Goal: Task Accomplishment & Management: Manage account settings

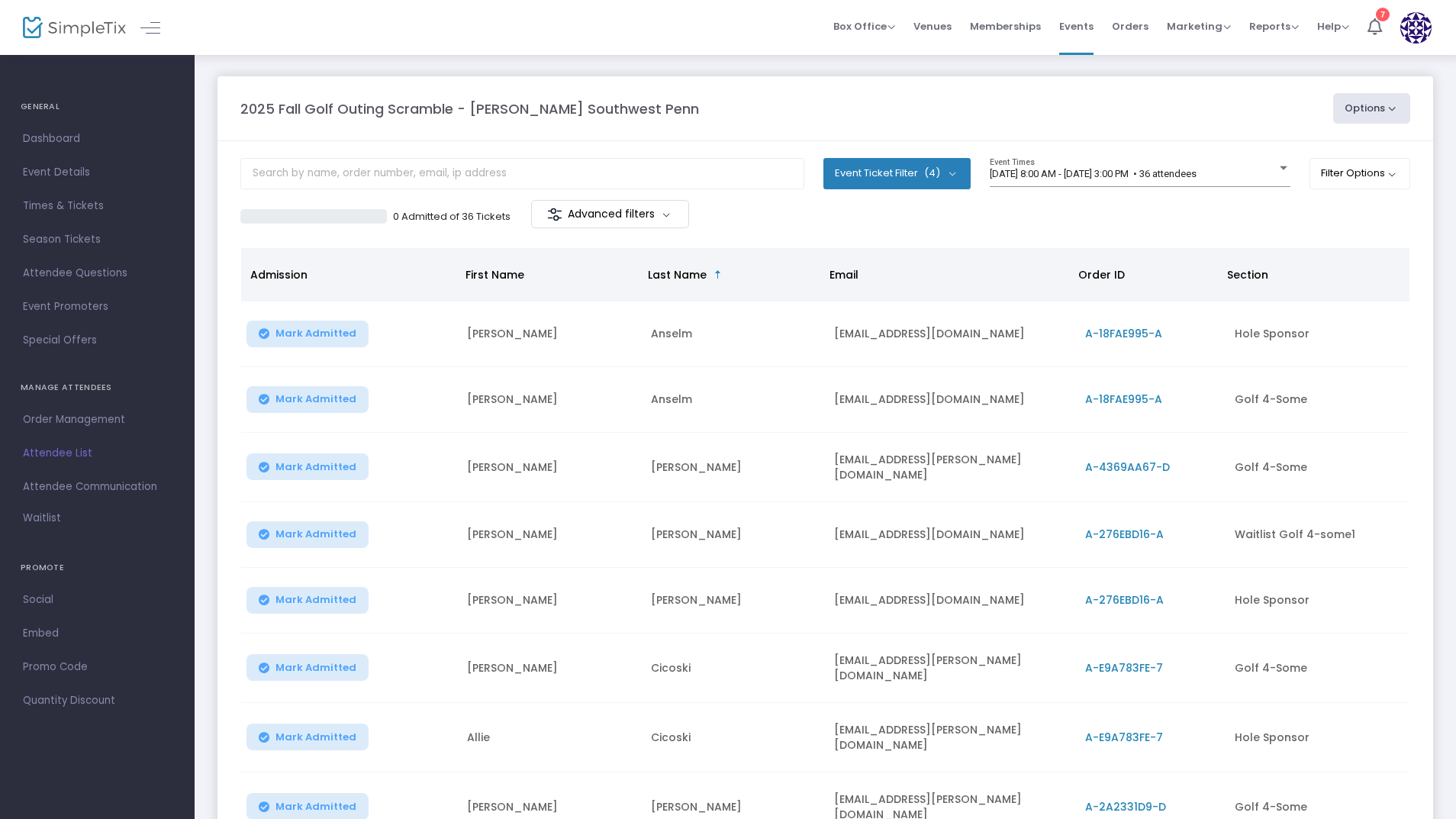
click at [1250, 279] on span "Section" at bounding box center [1248, 274] width 41 height 16
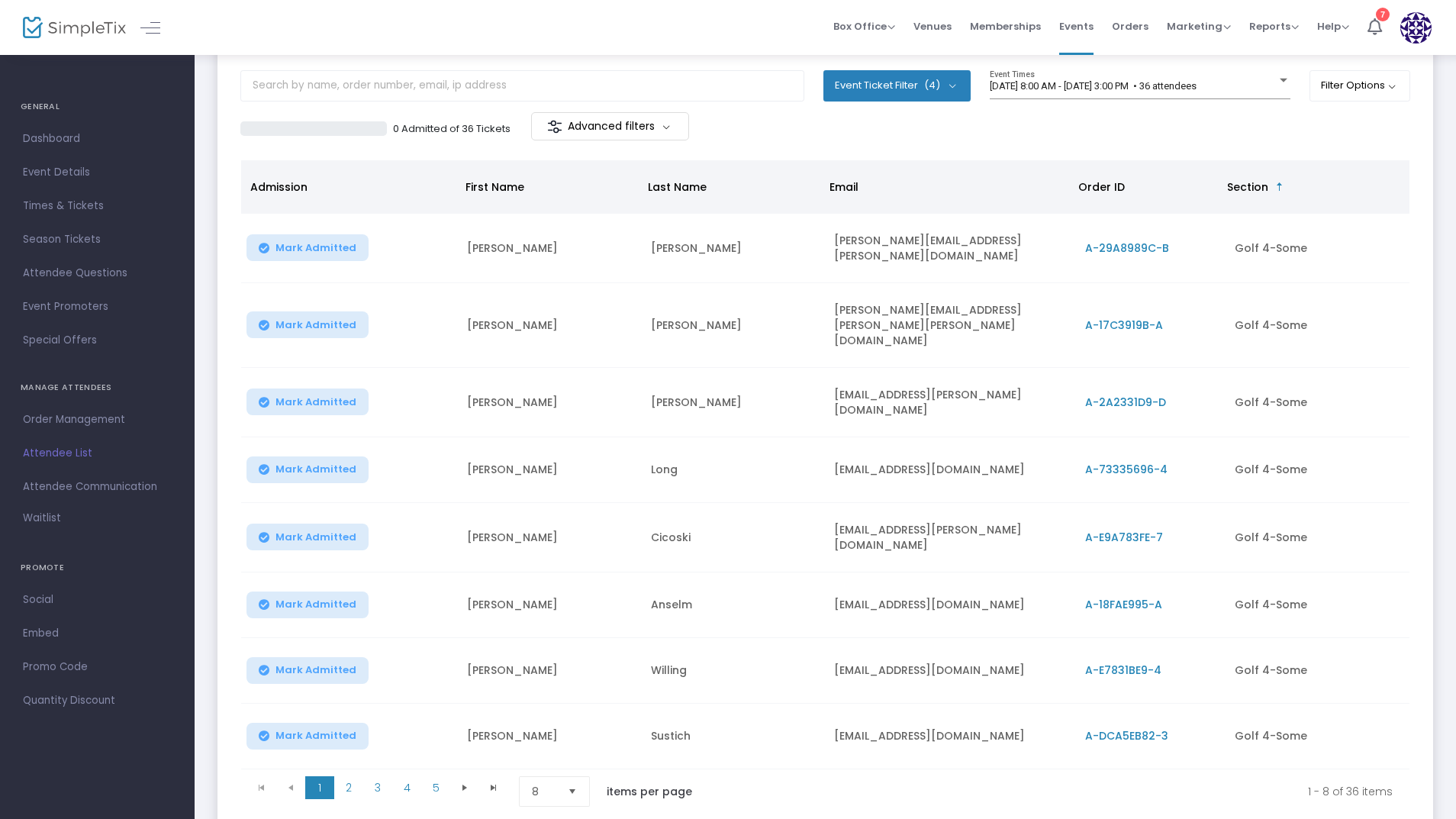
scroll to position [173, 0]
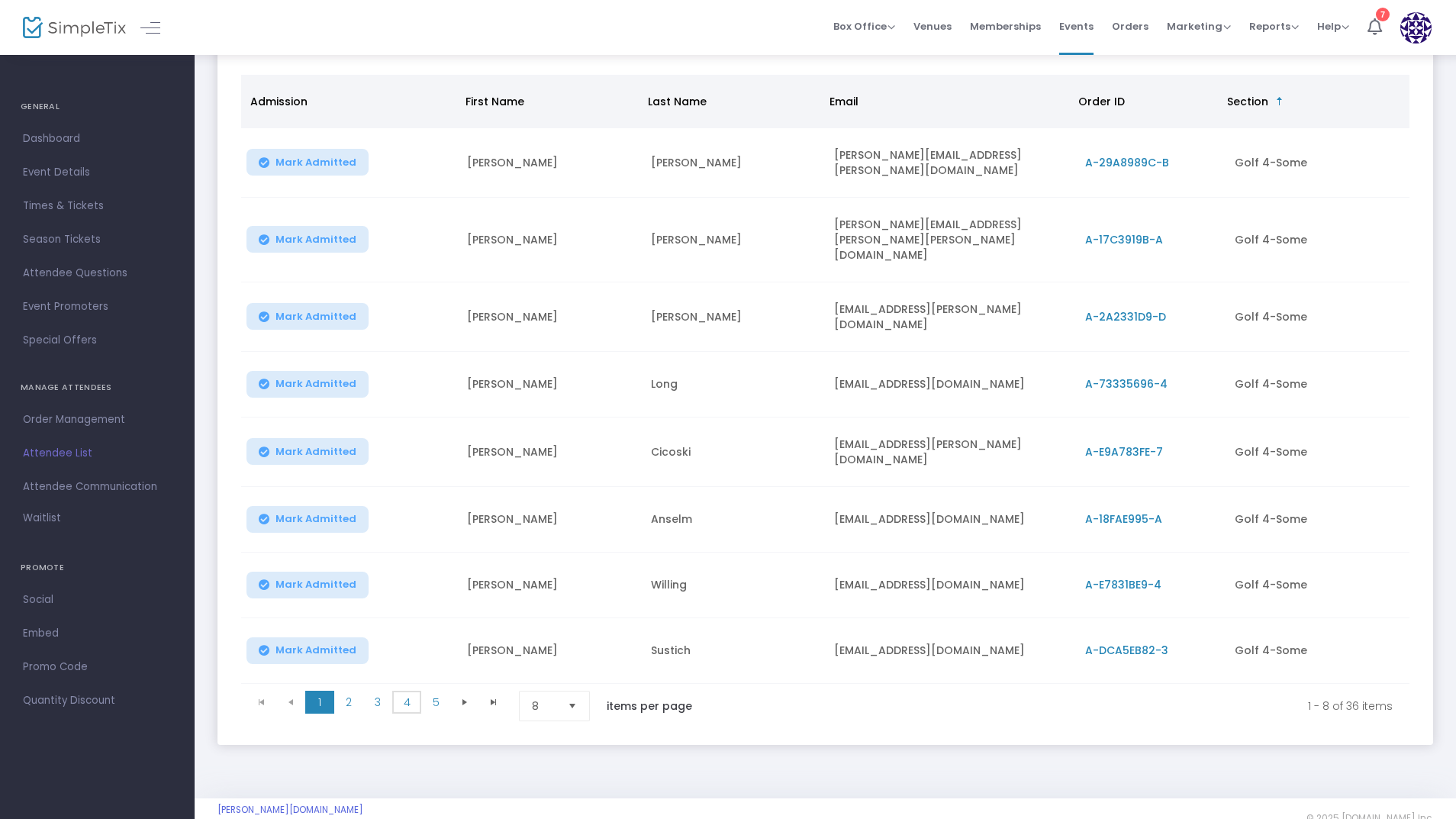
click at [419, 691] on span "4" at bounding box center [407, 702] width 29 height 23
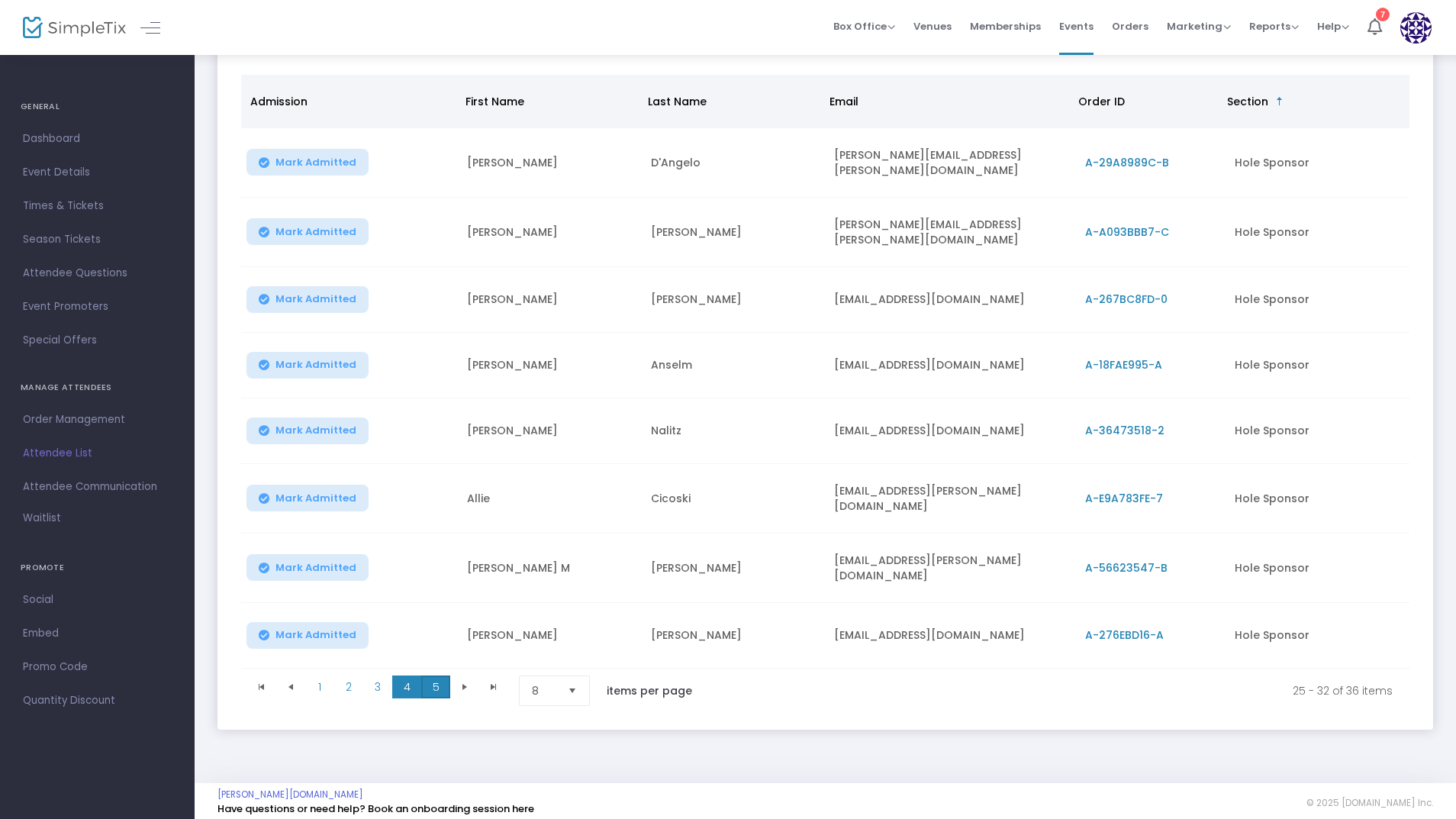
click at [446, 676] on span "5" at bounding box center [436, 688] width 29 height 23
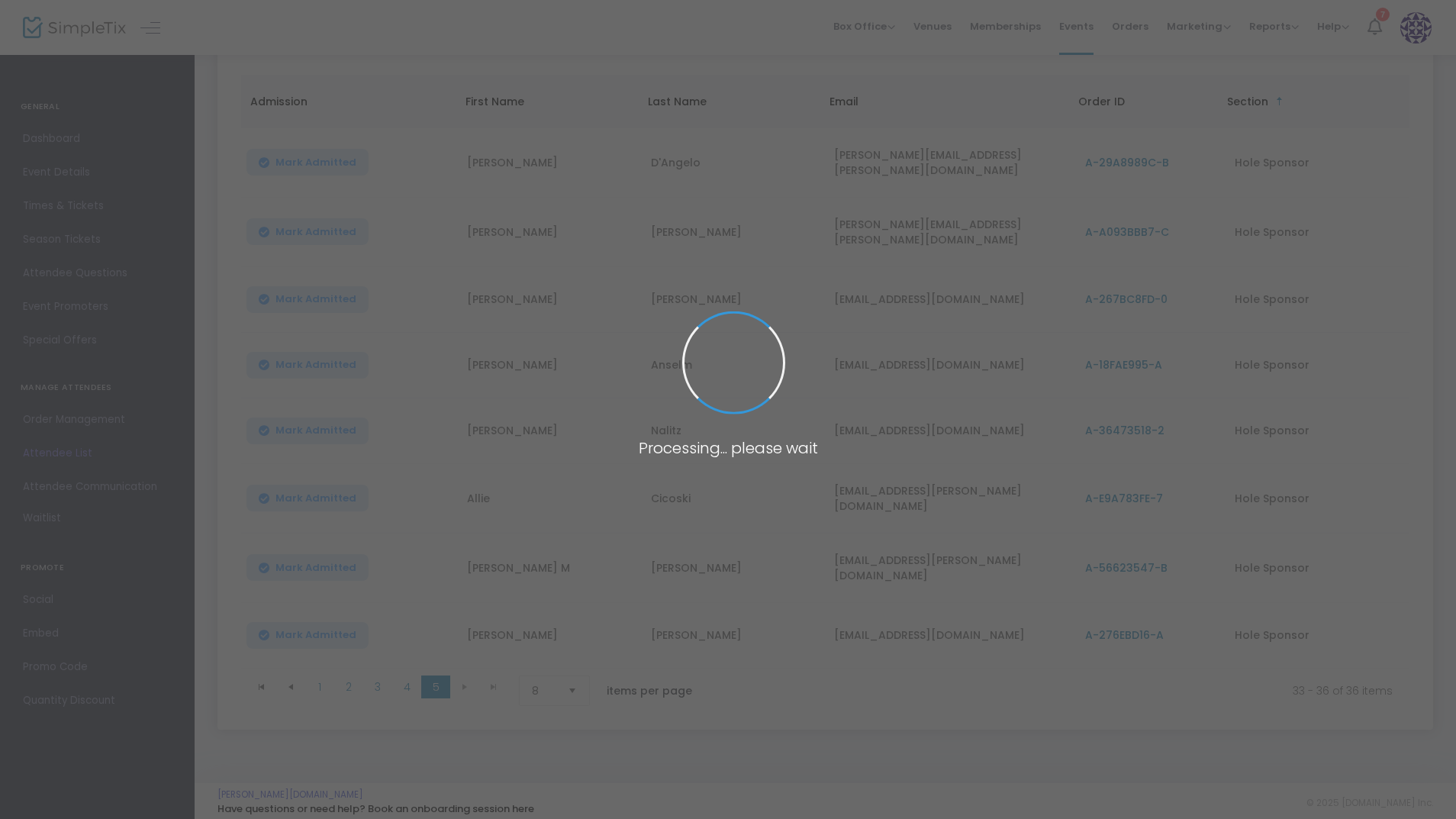
scroll to position [0, 0]
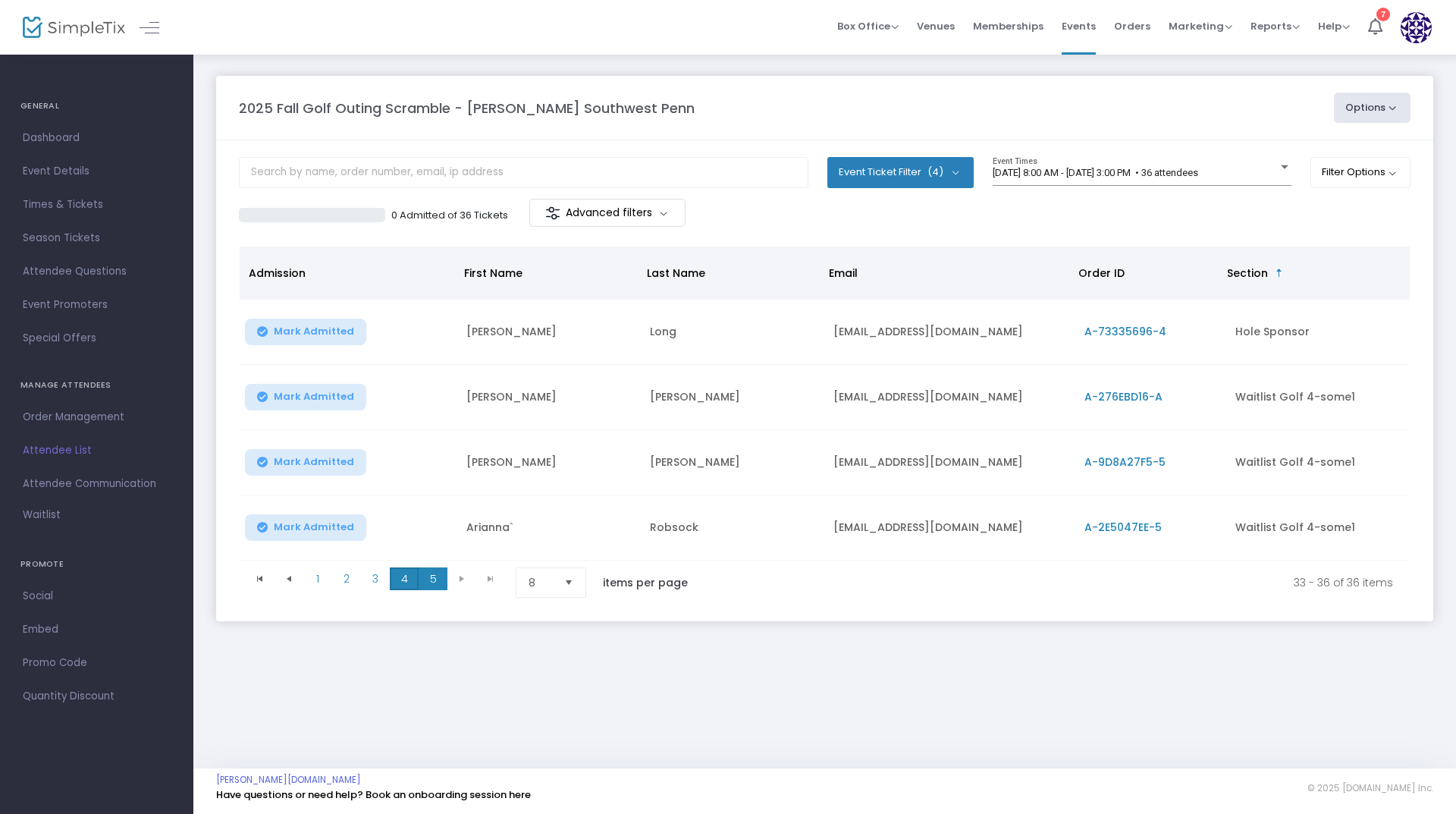
click at [407, 580] on span "4" at bounding box center [405, 579] width 29 height 23
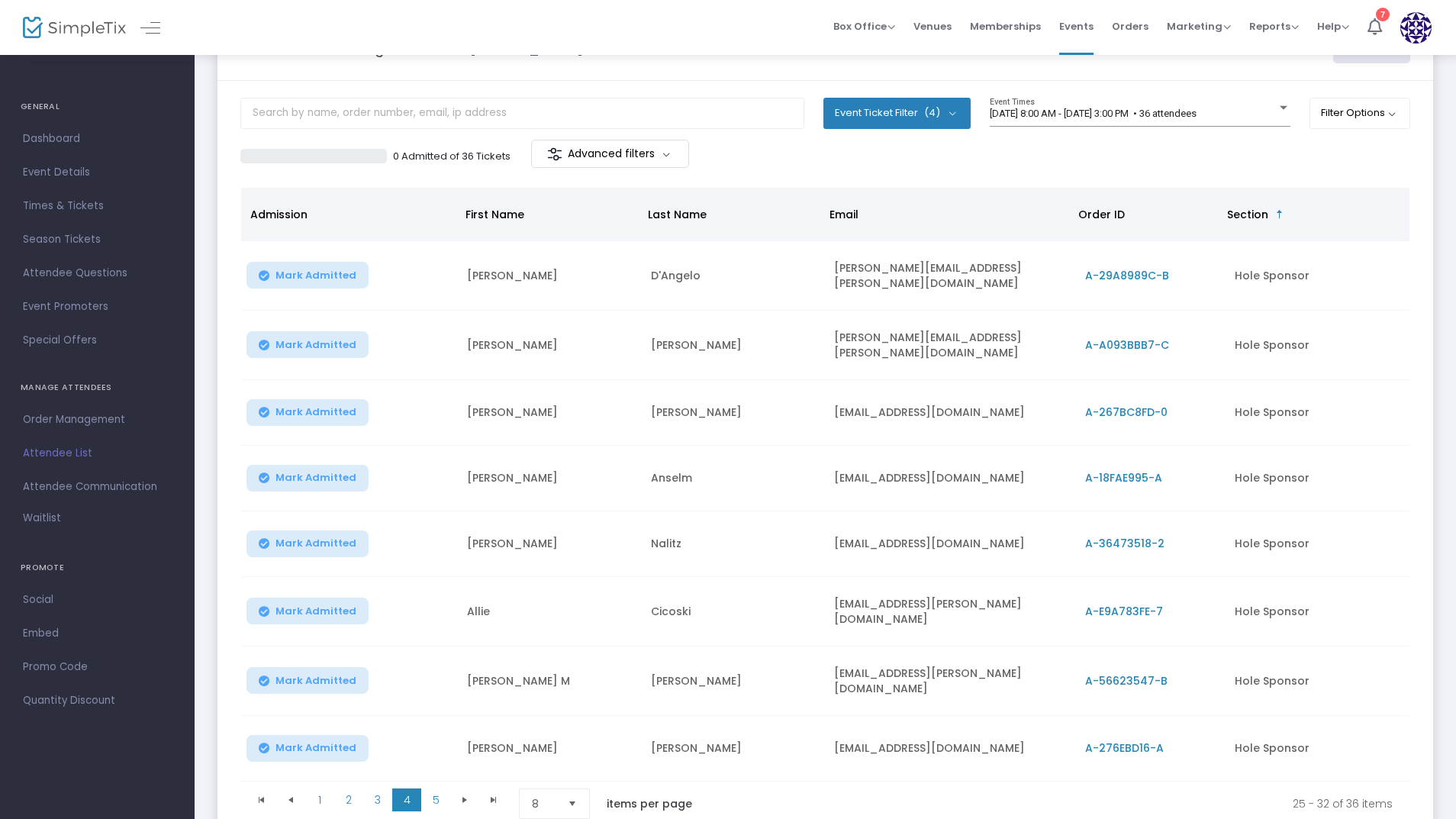
scroll to position [173, 0]
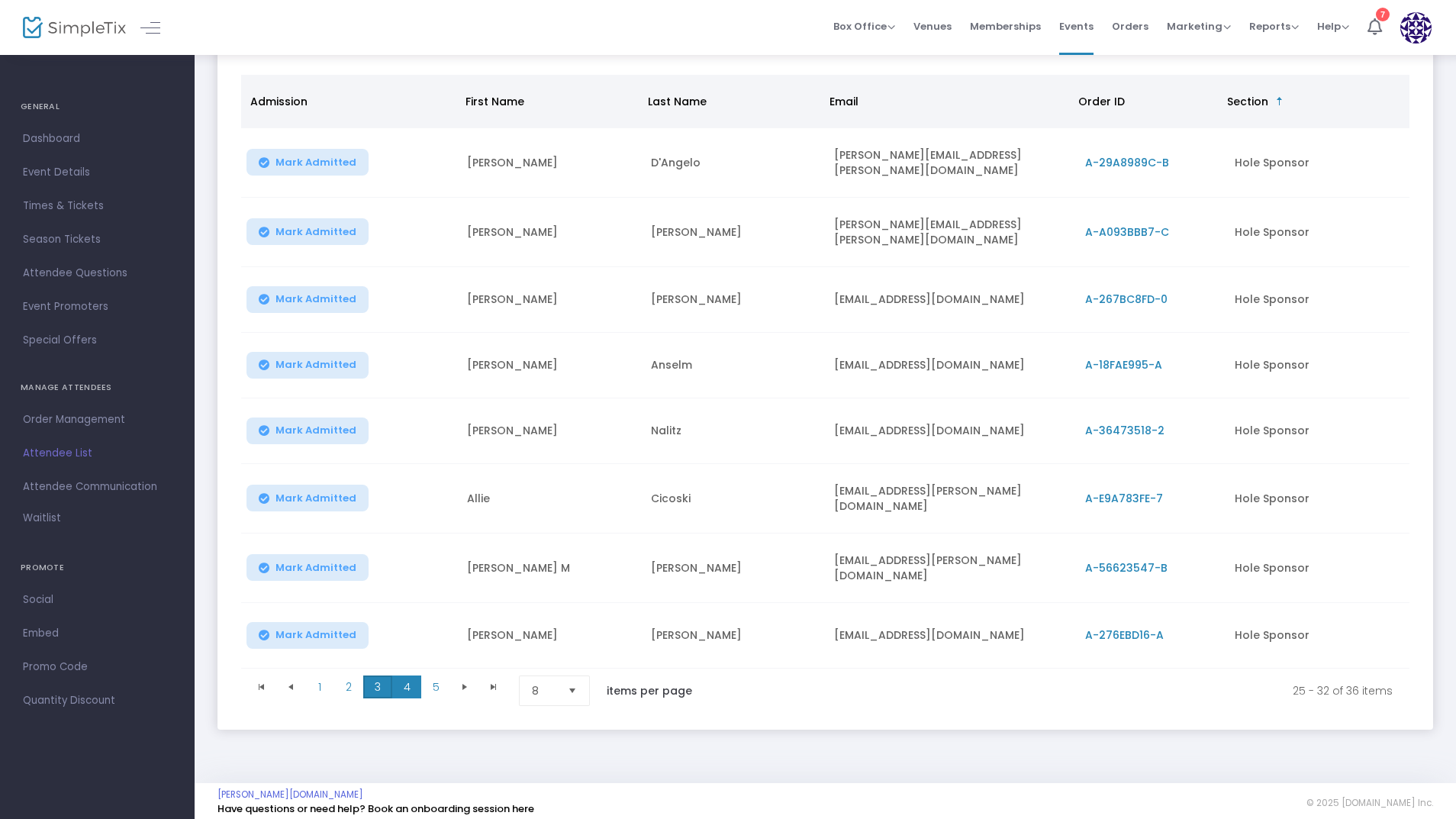
click at [380, 676] on span "3" at bounding box center [378, 688] width 29 height 23
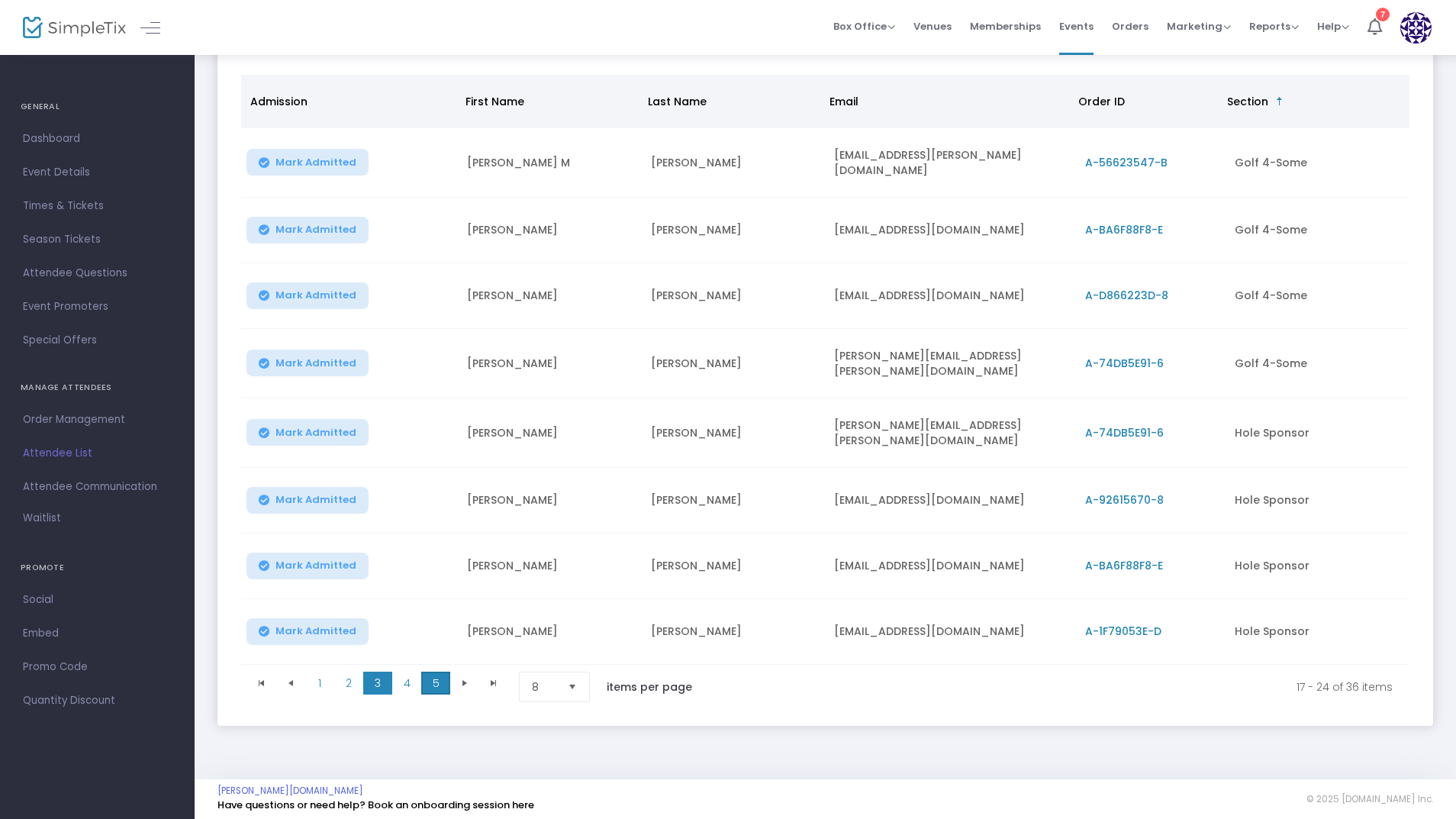
click at [441, 674] on span "5" at bounding box center [436, 683] width 29 height 23
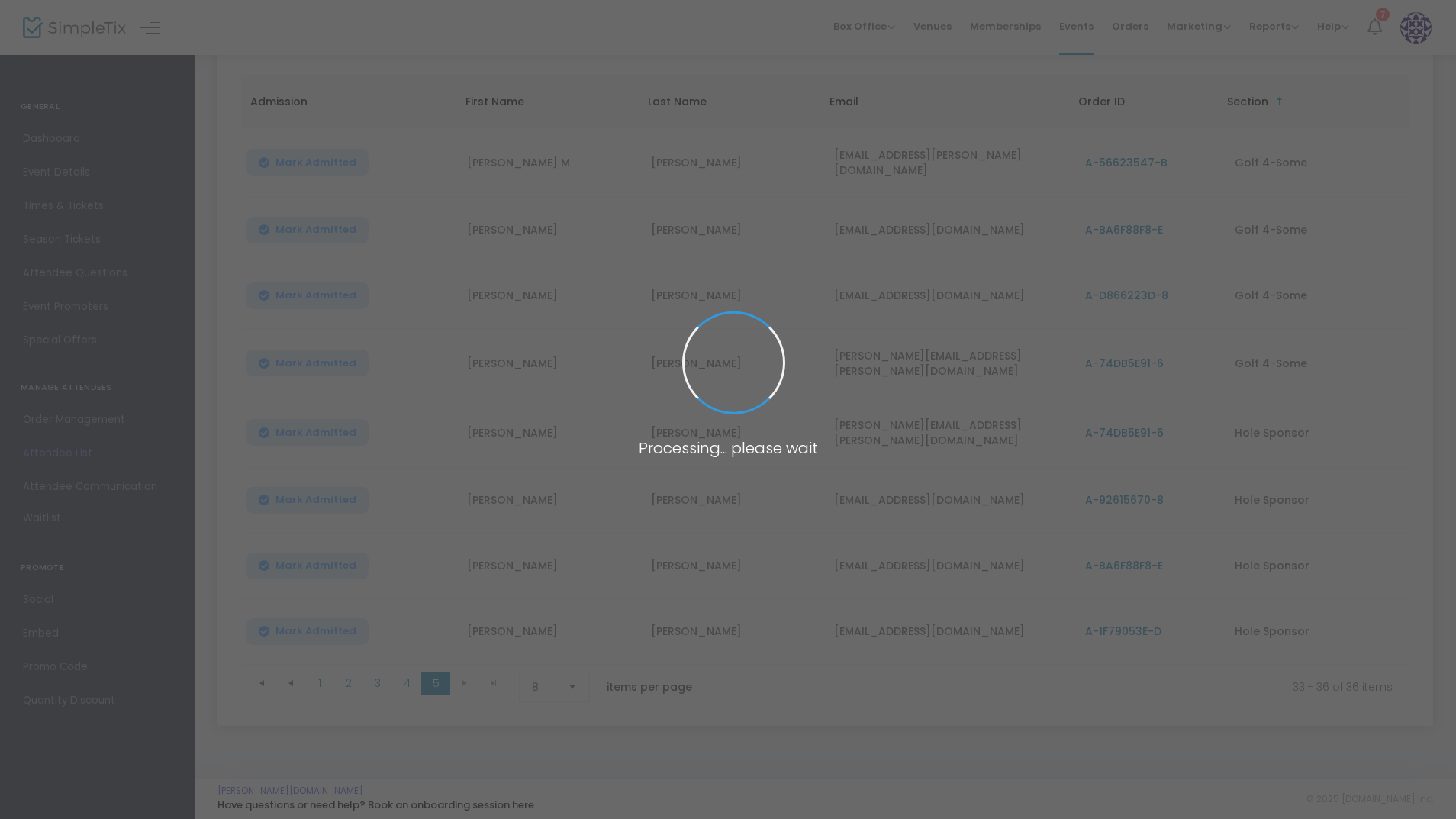
scroll to position [0, 0]
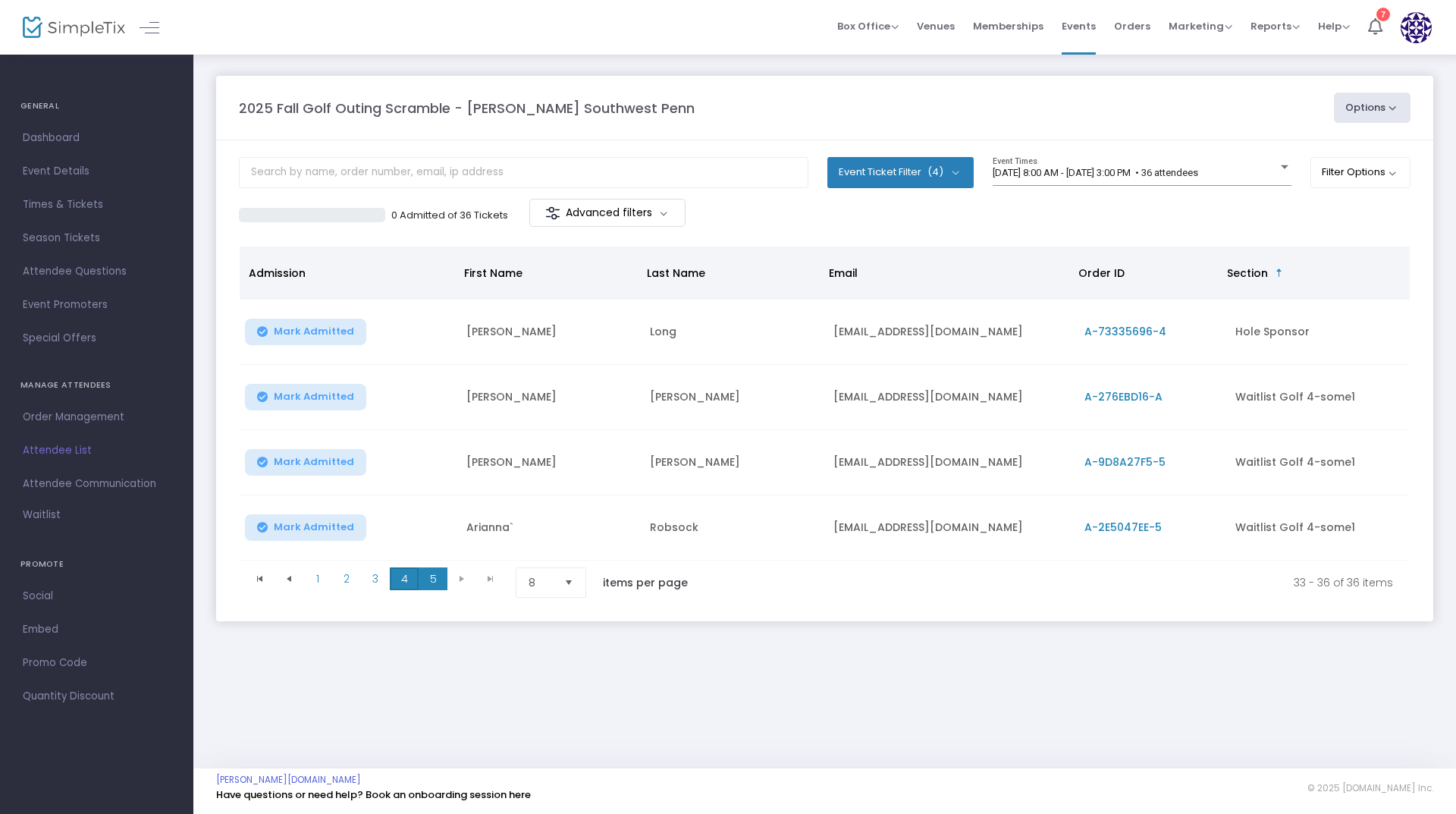
click at [405, 582] on span "4" at bounding box center [405, 579] width 29 height 23
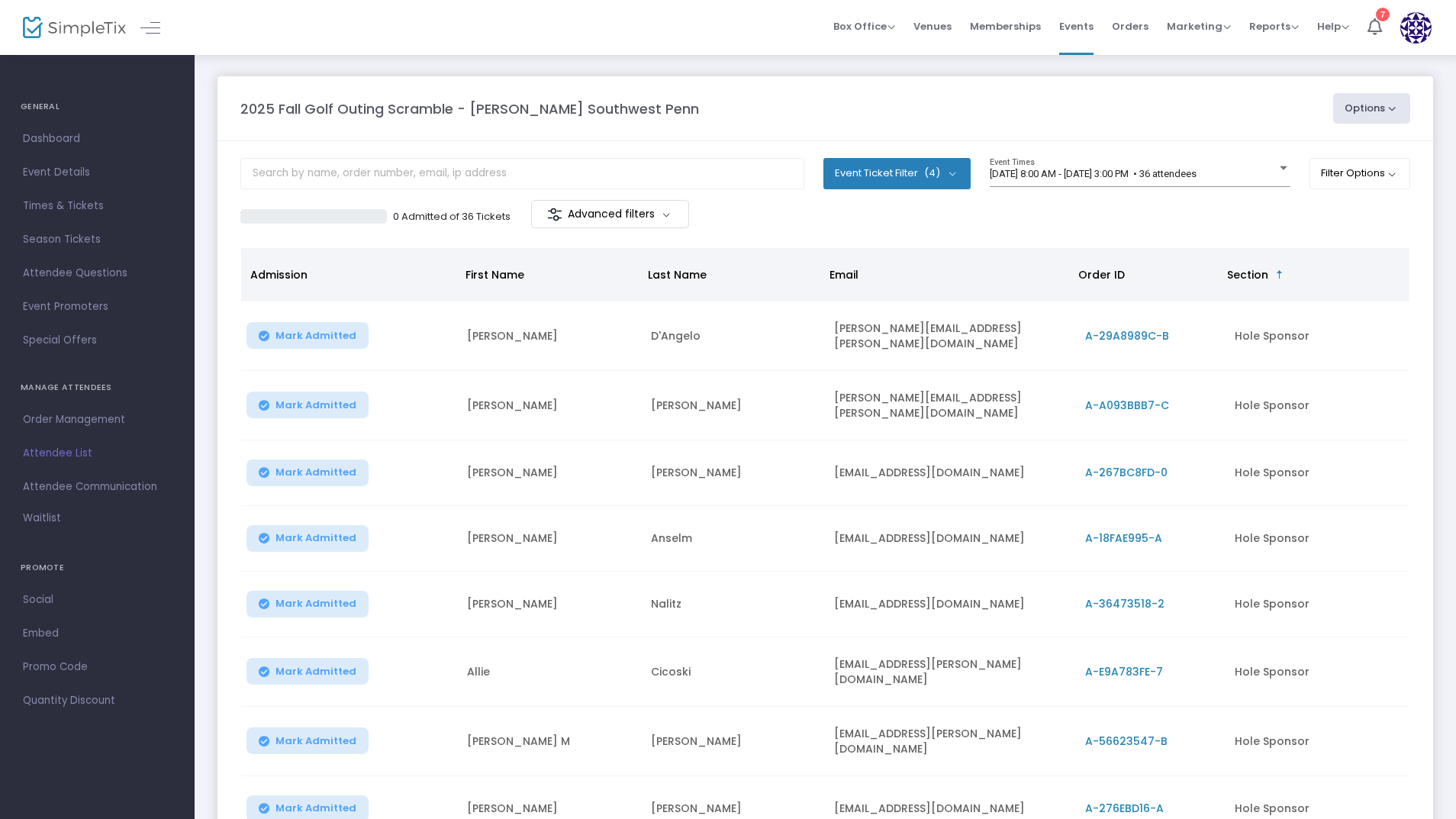
scroll to position [153, 0]
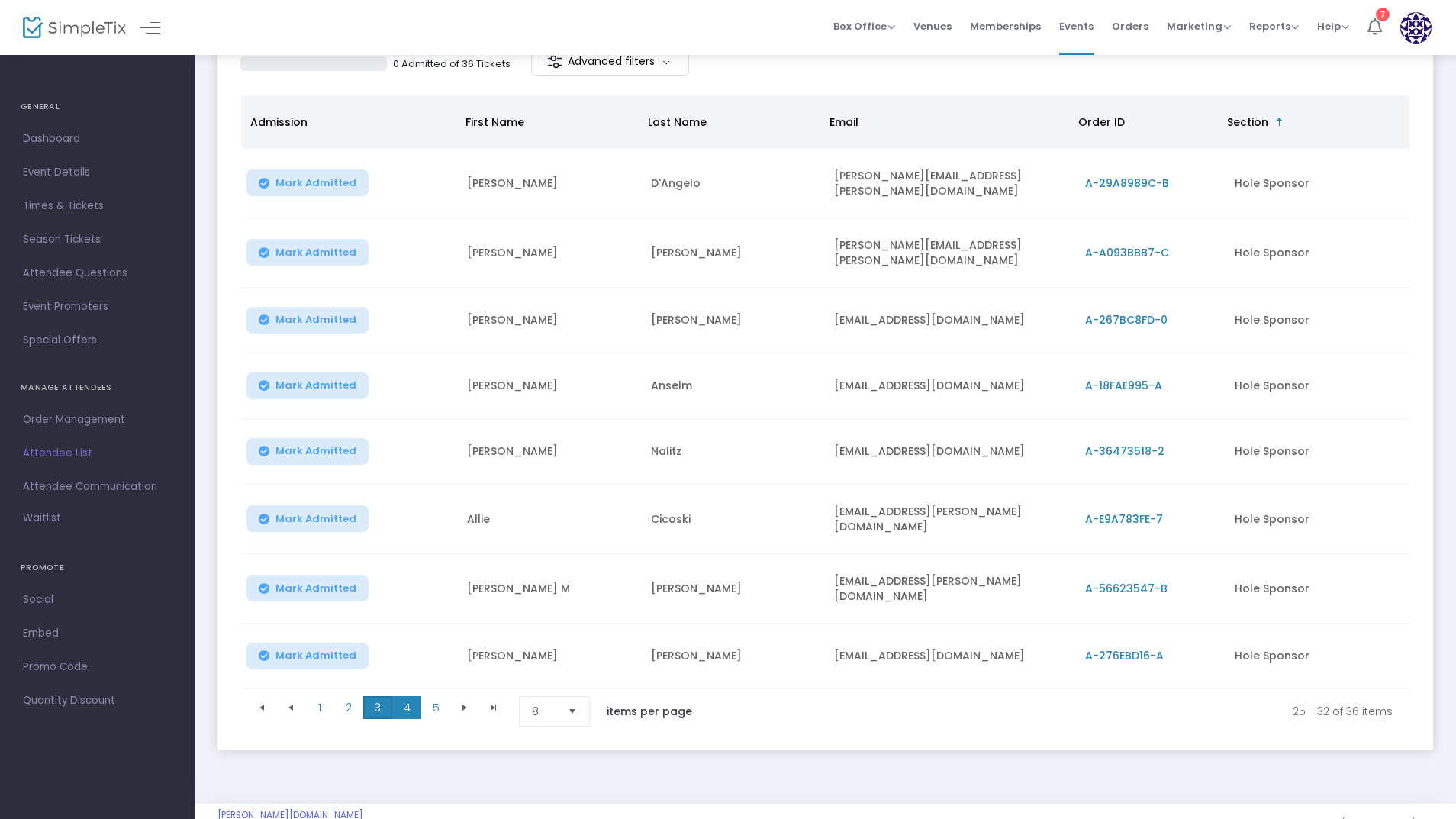
click at [383, 697] on span "3" at bounding box center [378, 708] width 29 height 23
